Goal: Check status: Check status

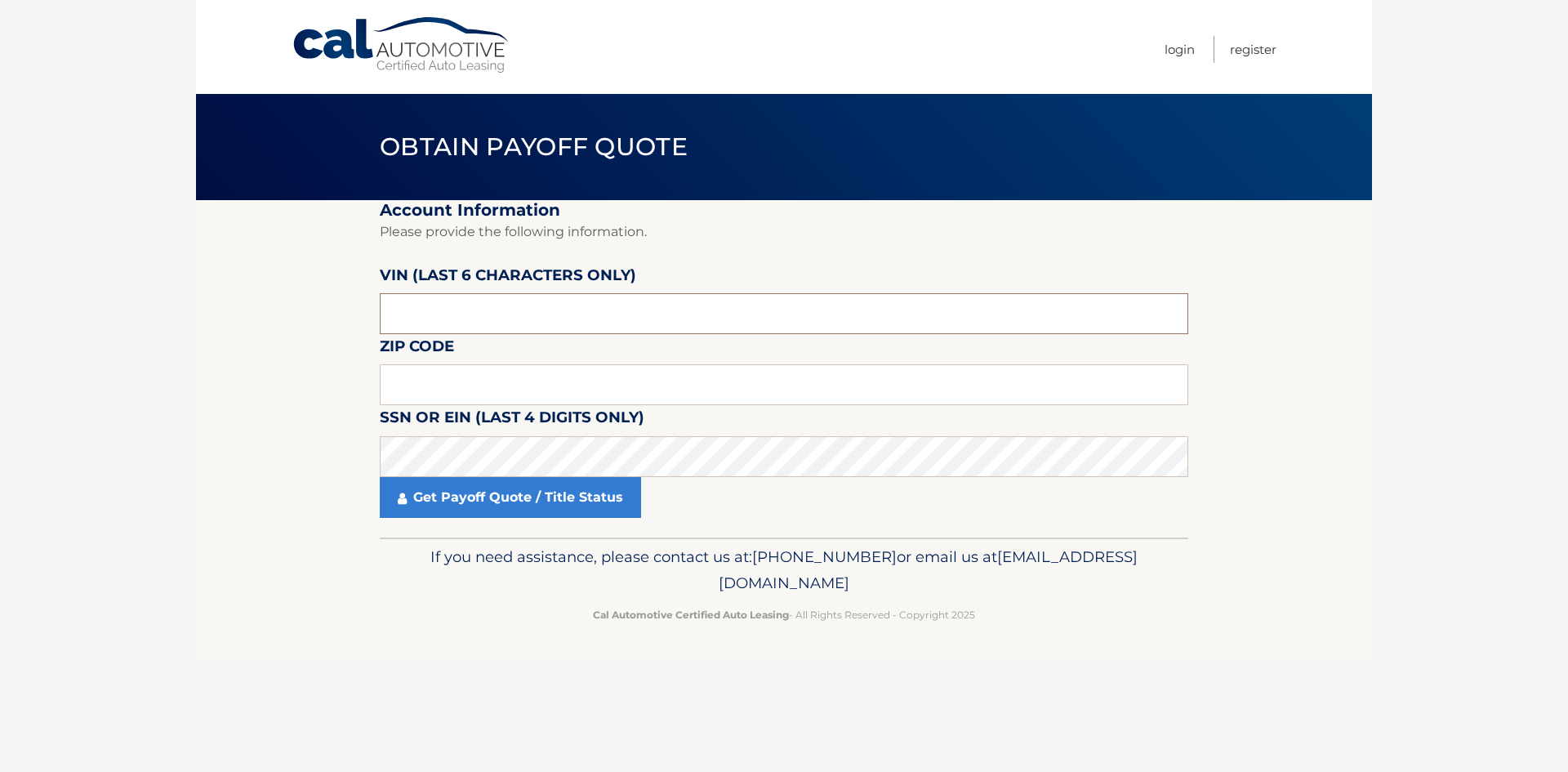
click at [458, 312] on input "text" at bounding box center [783, 314] width 808 height 40
type input "122316"
click at [403, 389] on input "text" at bounding box center [783, 384] width 808 height 40
type input "33027"
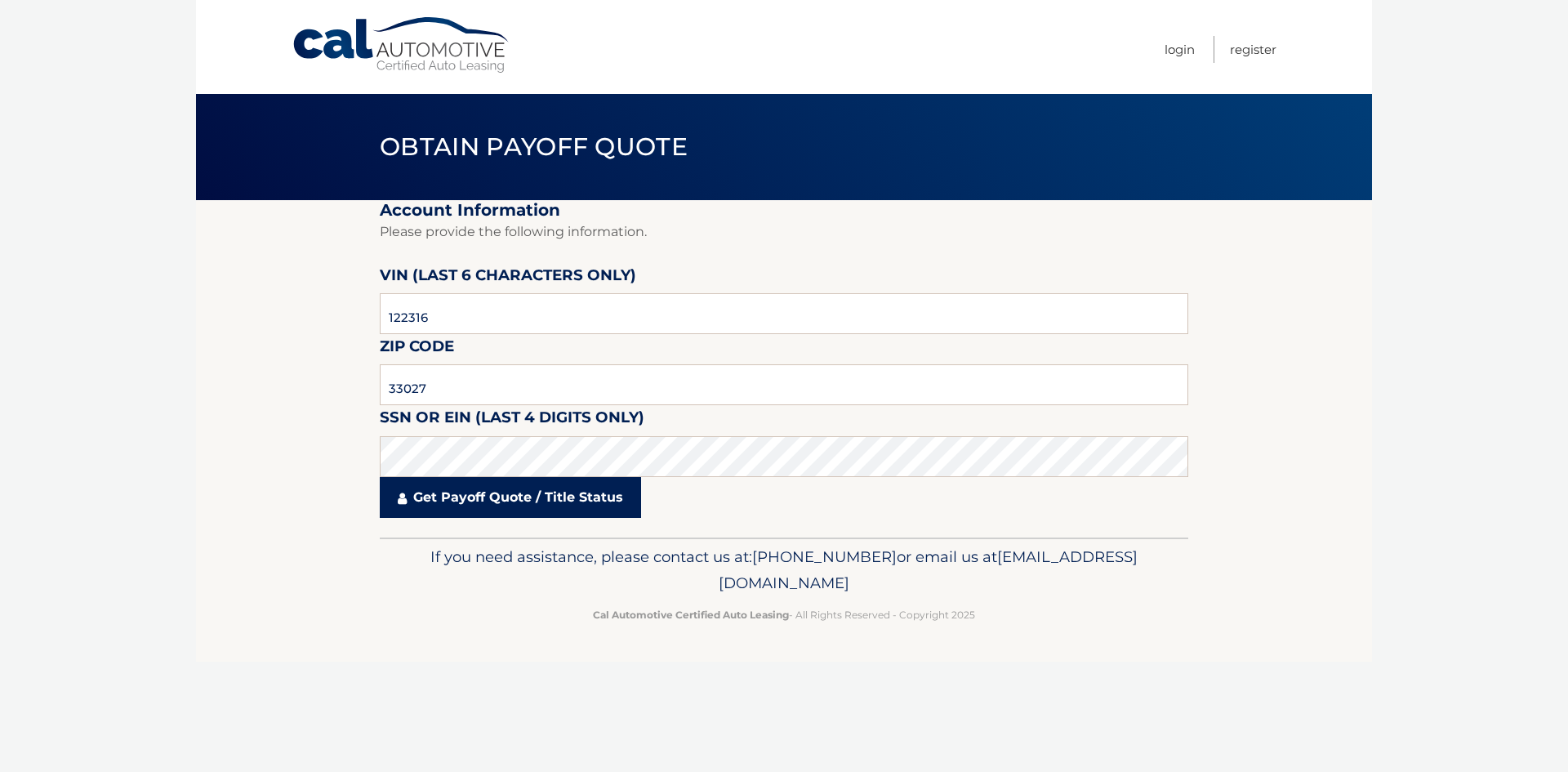
click at [480, 502] on link "Get Payoff Quote / Title Status" at bounding box center [510, 497] width 262 height 40
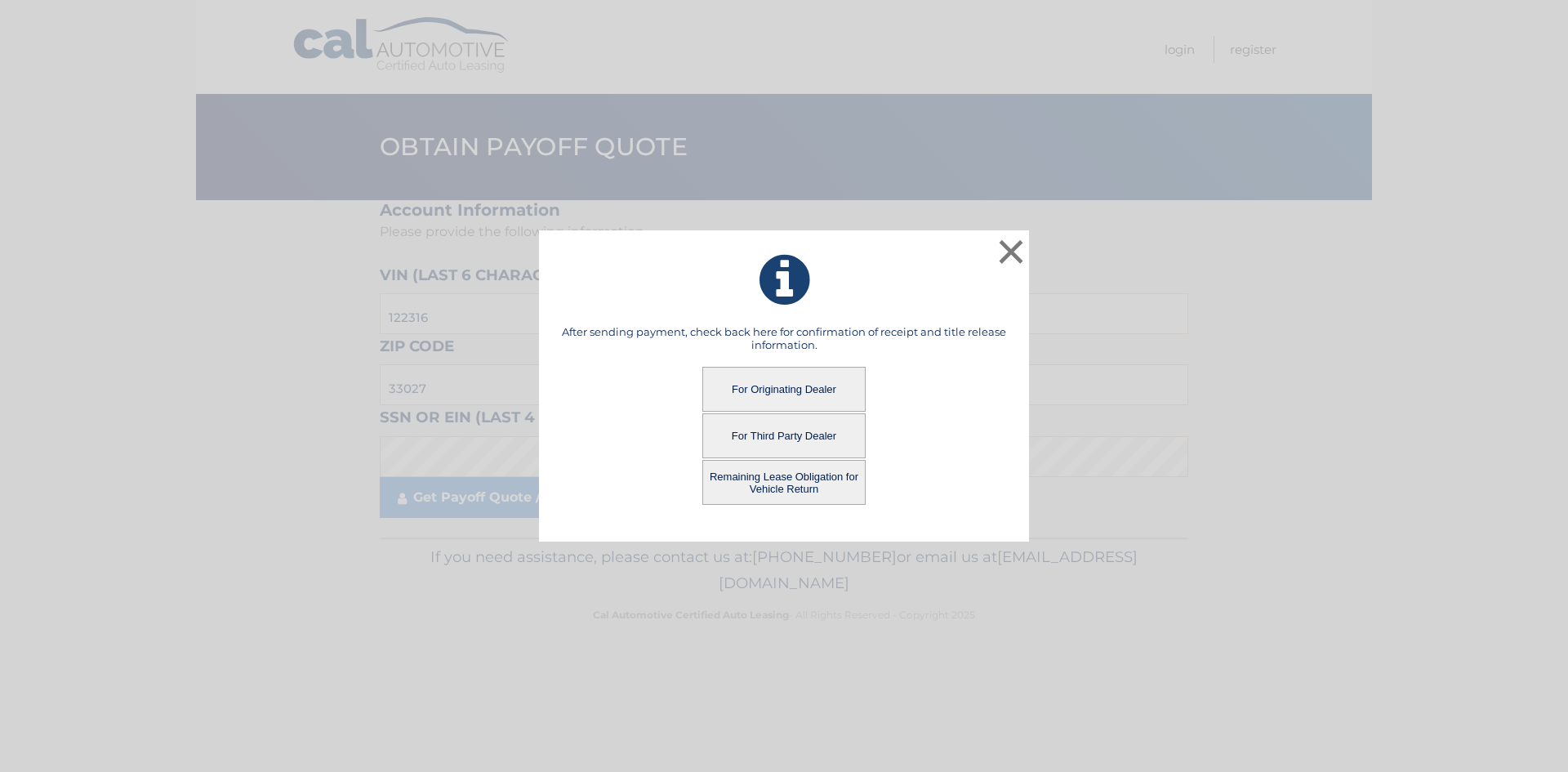
click at [776, 386] on button "For Originating Dealer" at bounding box center [784, 390] width 164 height 45
click at [767, 386] on button "For Originating Dealer" at bounding box center [784, 390] width 164 height 45
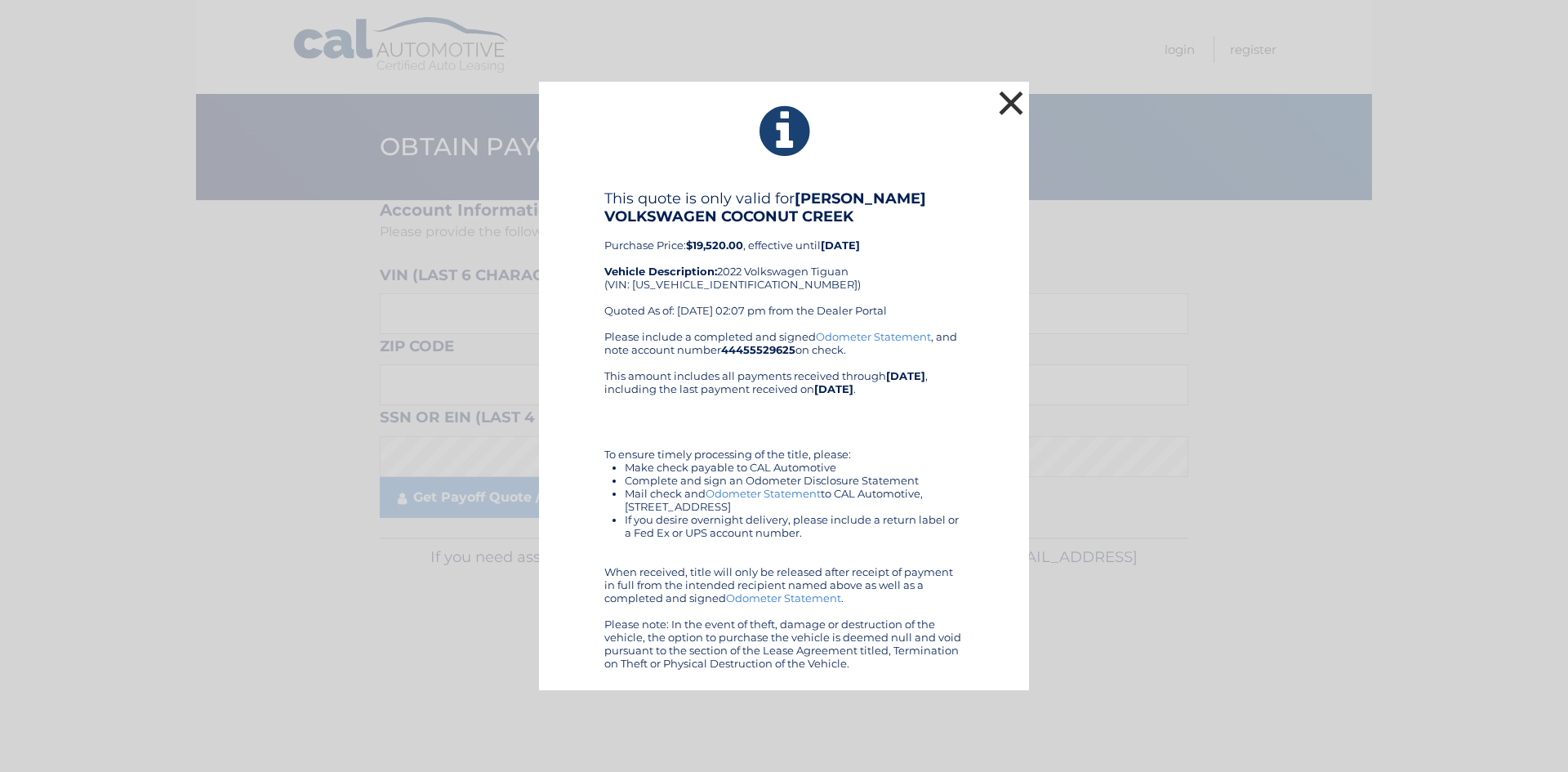
click at [1003, 105] on button "×" at bounding box center [1011, 103] width 33 height 33
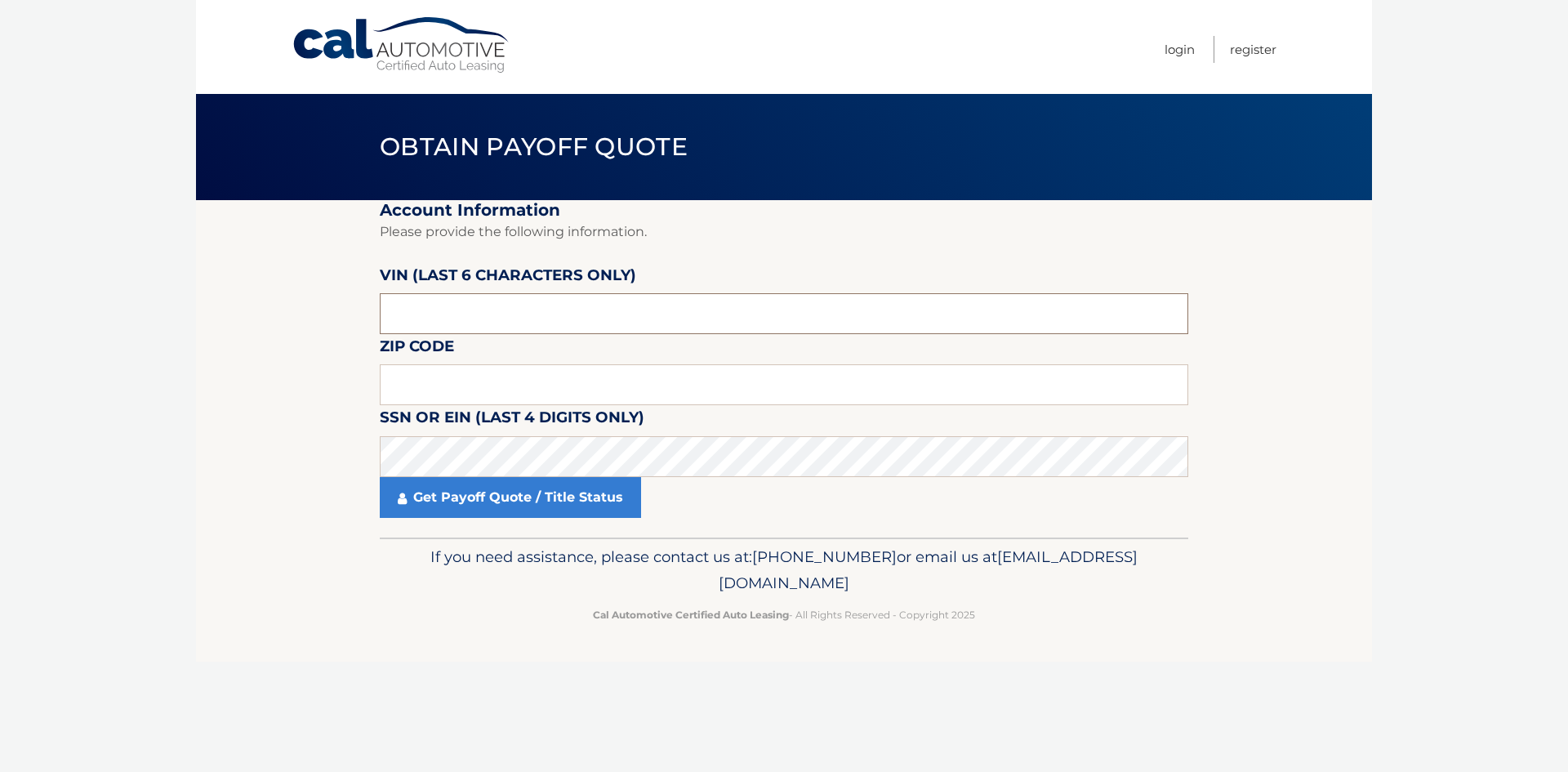
click at [392, 306] on input "text" at bounding box center [783, 314] width 808 height 40
click at [495, 383] on input "text" at bounding box center [783, 384] width 808 height 40
type input "33027"
click at [503, 308] on input "text" at bounding box center [783, 314] width 808 height 40
type input "122316"
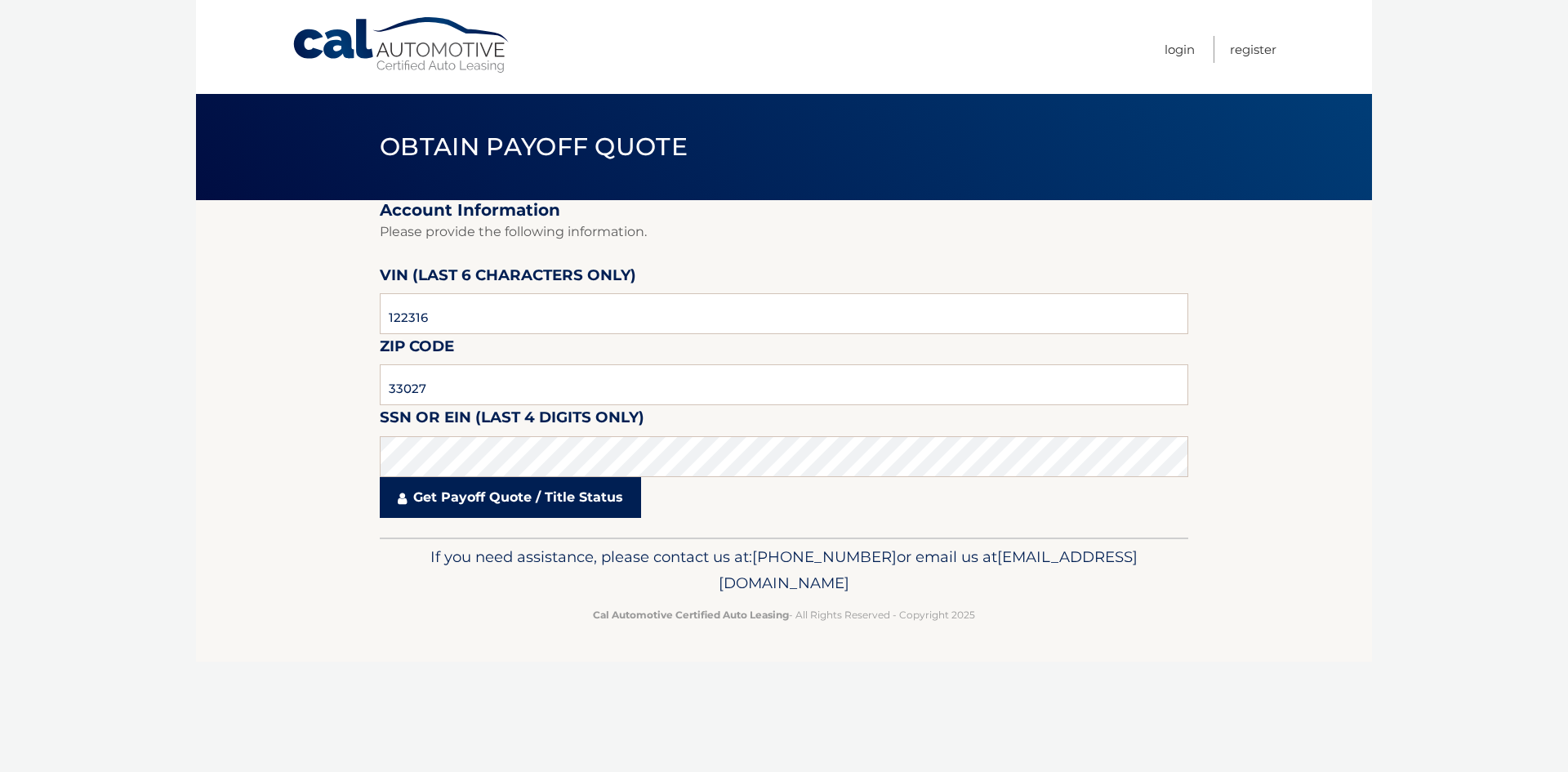
click at [523, 490] on link "Get Payoff Quote / Title Status" at bounding box center [510, 497] width 262 height 40
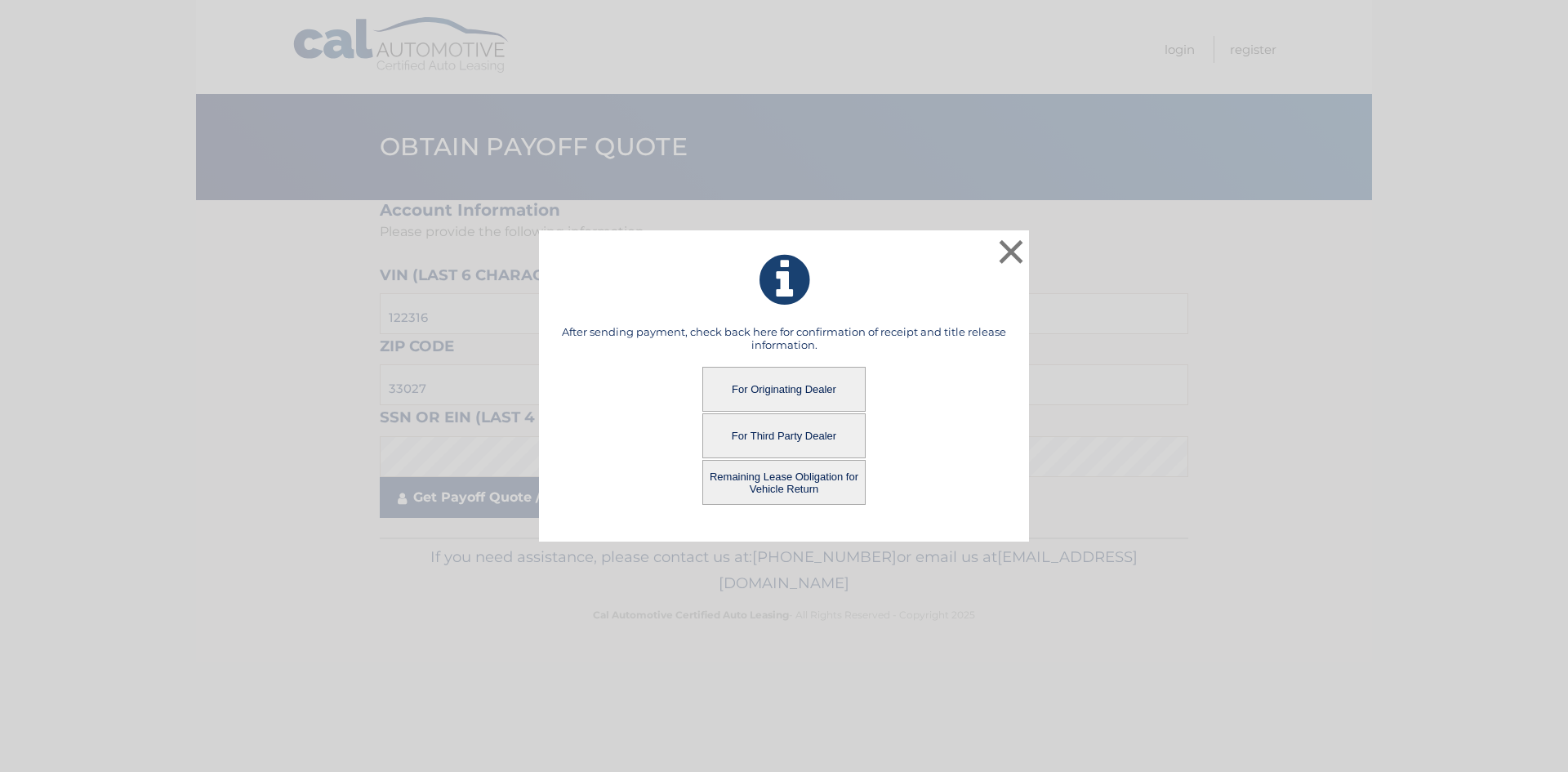
click at [509, 498] on div "× After sending payment, check back here for confirmation of receipt and title …" at bounding box center [784, 386] width 1555 height 312
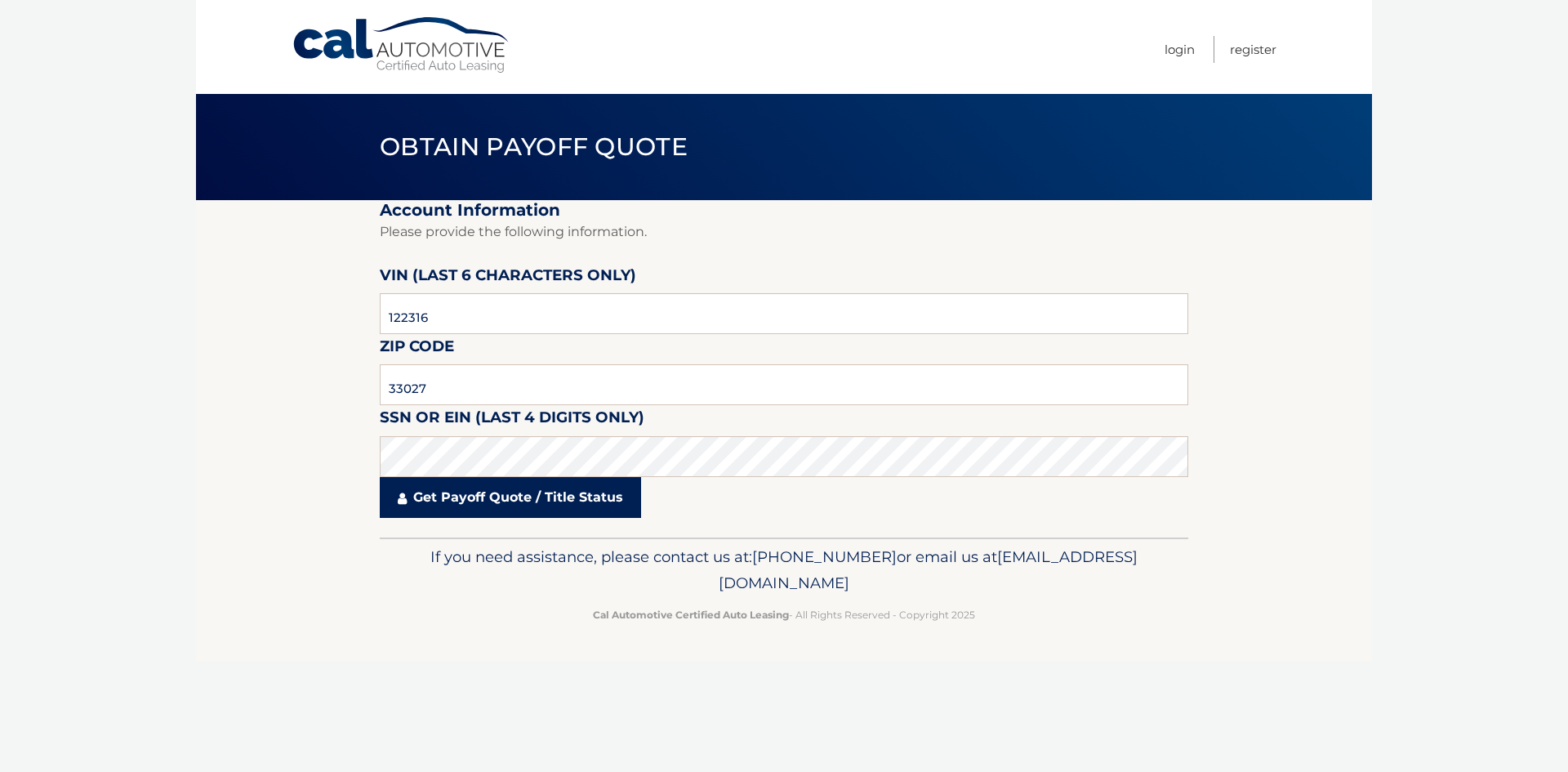
click at [504, 496] on link "Get Payoff Quote / Title Status" at bounding box center [510, 497] width 262 height 40
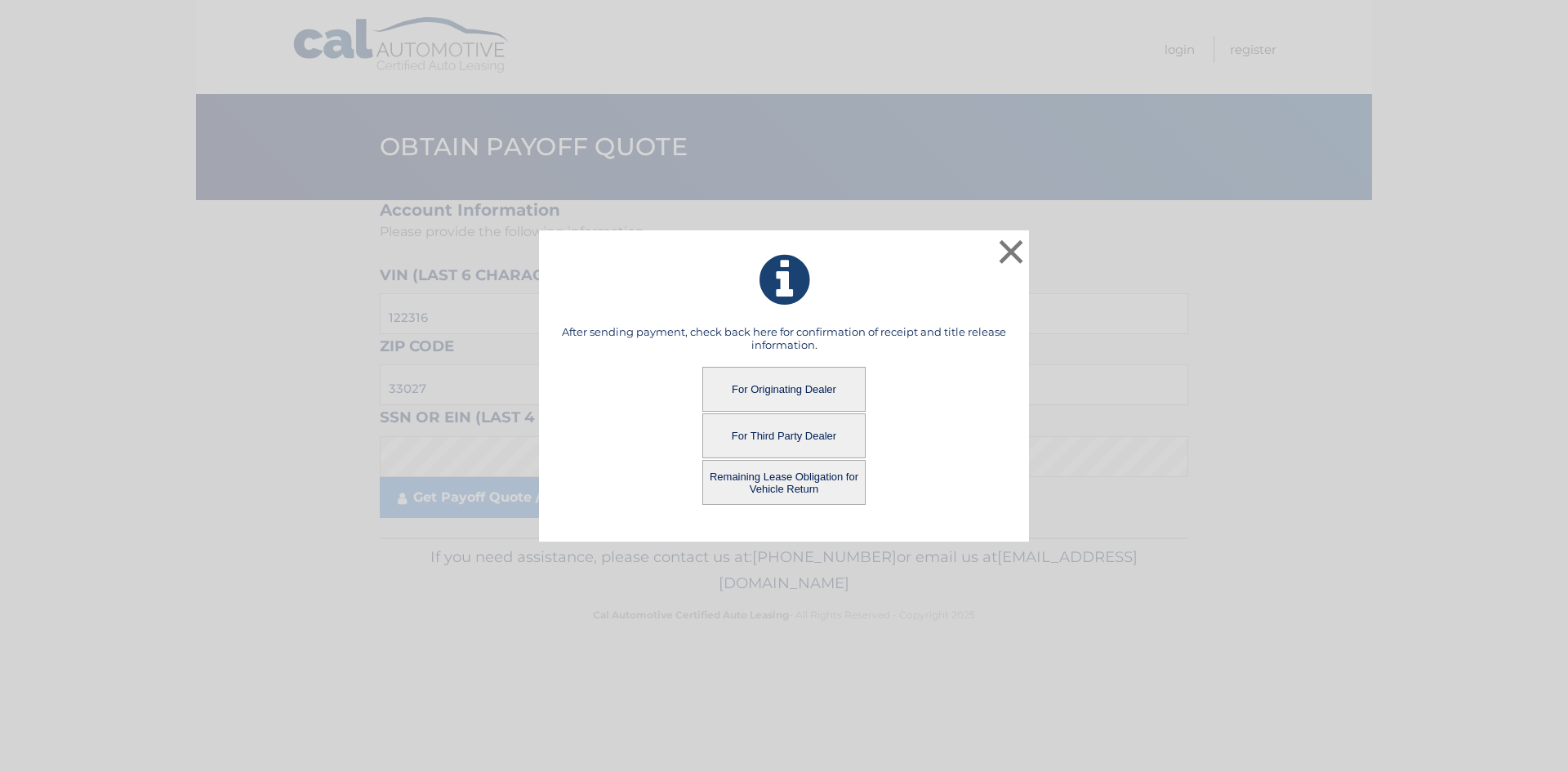
click at [766, 438] on button "For Third Party Dealer" at bounding box center [784, 436] width 164 height 45
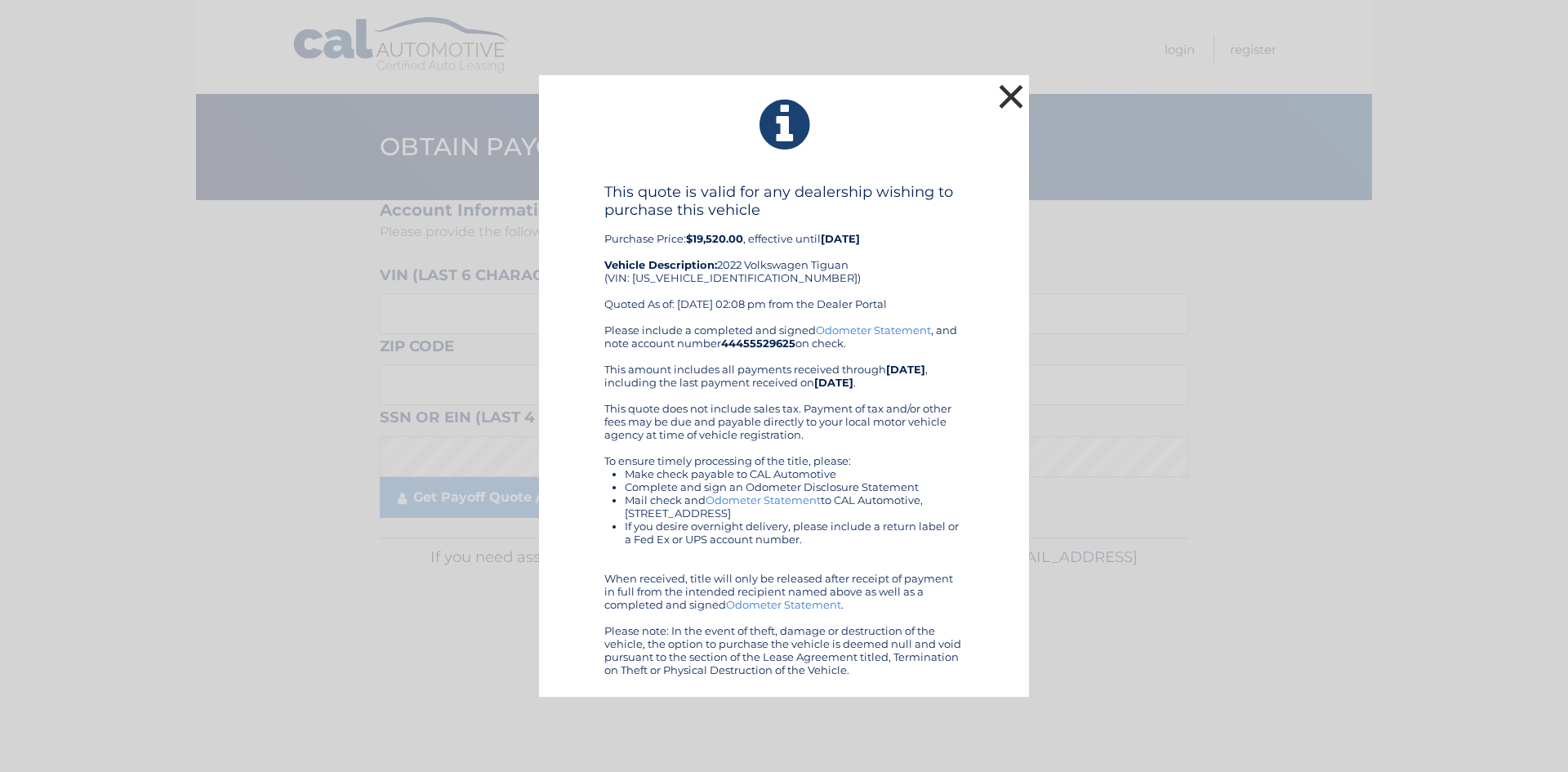
click at [1018, 102] on button "×" at bounding box center [1011, 96] width 33 height 33
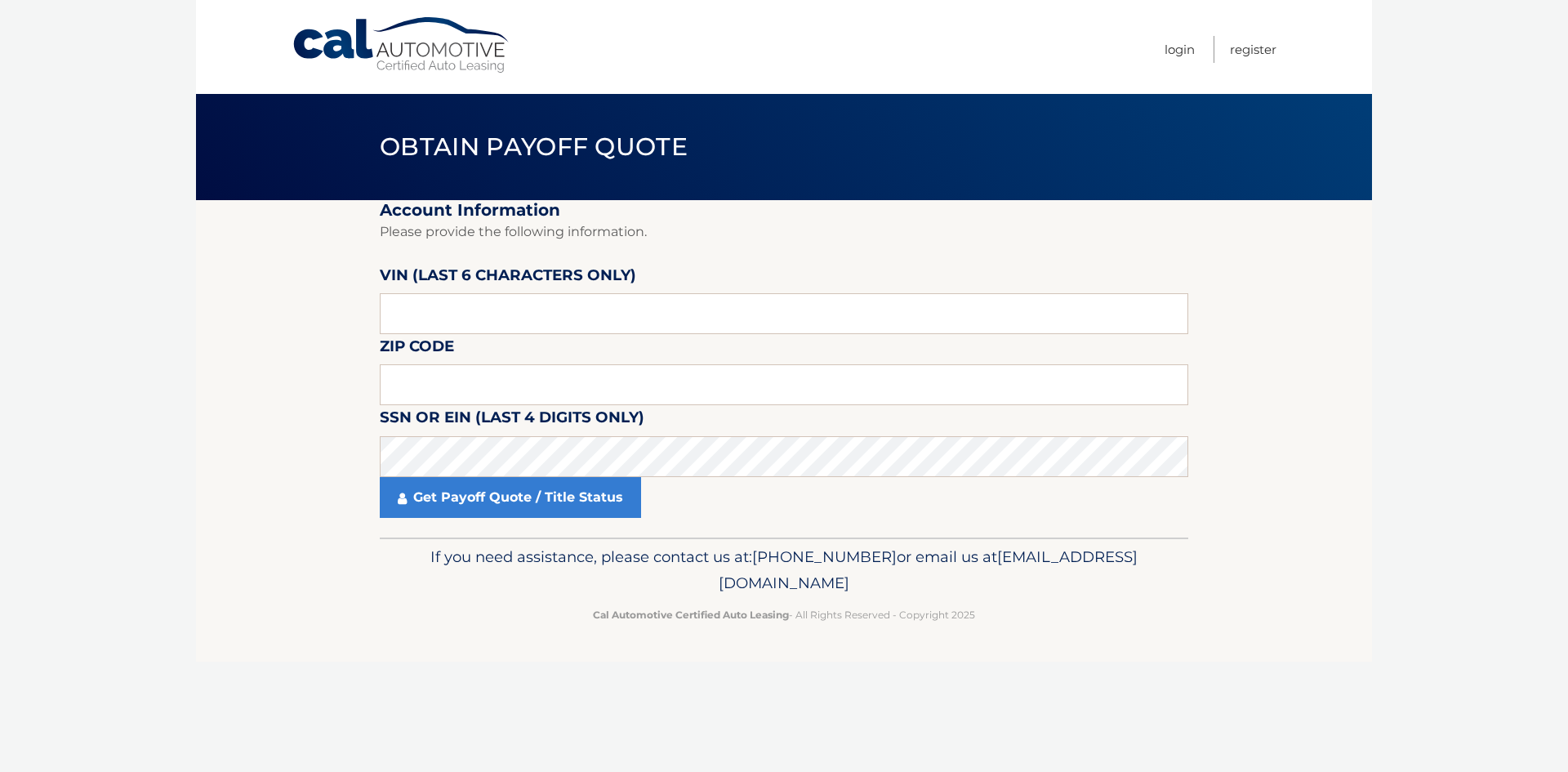
click at [250, 402] on section "Account Information Please provide the following information. [PERSON_NAME] (la…" at bounding box center [784, 369] width 1176 height 337
click at [410, 326] on input "text" at bounding box center [783, 314] width 808 height 40
type input "8242**"
click at [484, 393] on input "text" at bounding box center [783, 384] width 808 height 40
click at [251, 469] on section "Account Information Please provide the following information. [PERSON_NAME] (la…" at bounding box center [784, 369] width 1176 height 337
